Goal: Find specific page/section: Find specific page/section

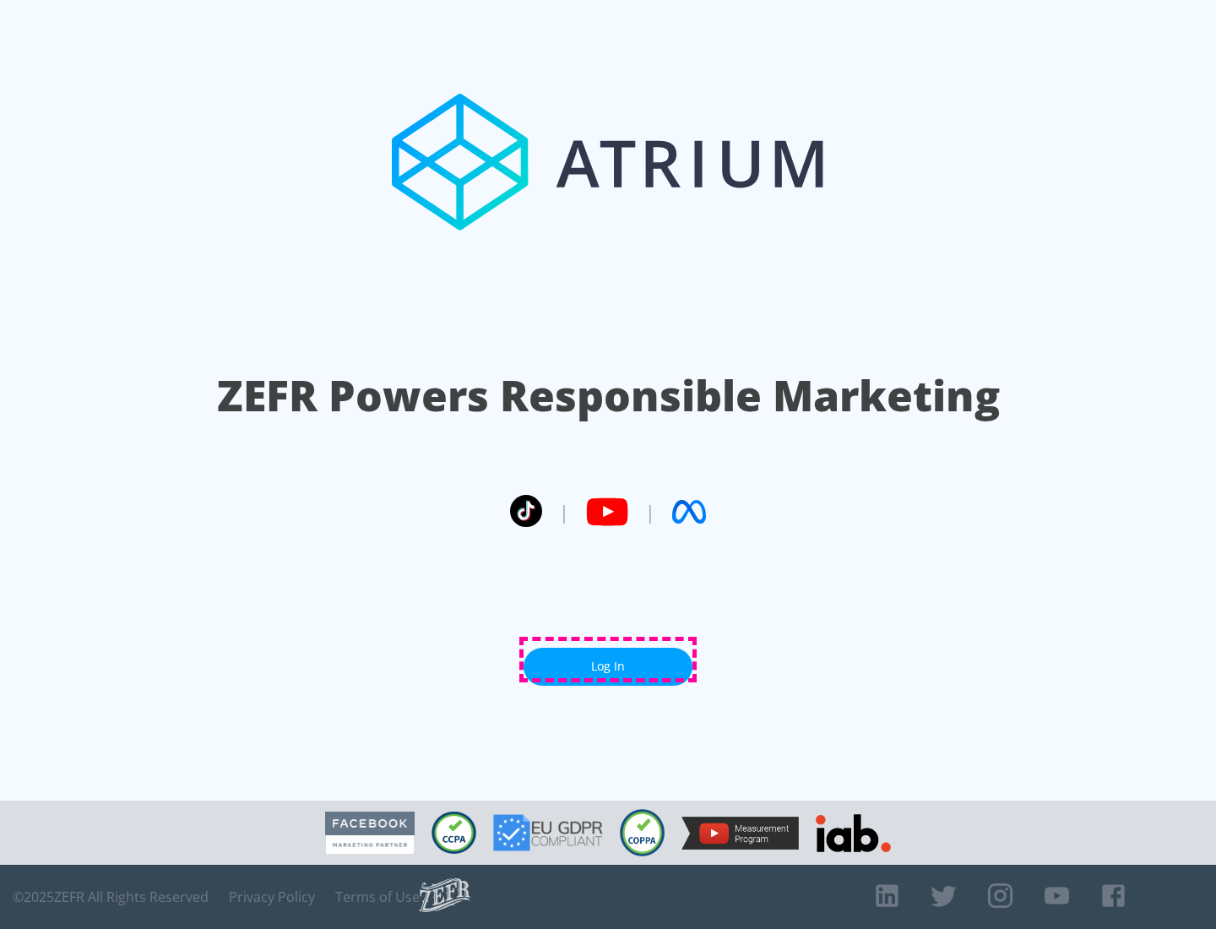
click at [608, 659] on link "Log In" at bounding box center [607, 667] width 169 height 38
